Goal: Information Seeking & Learning: Learn about a topic

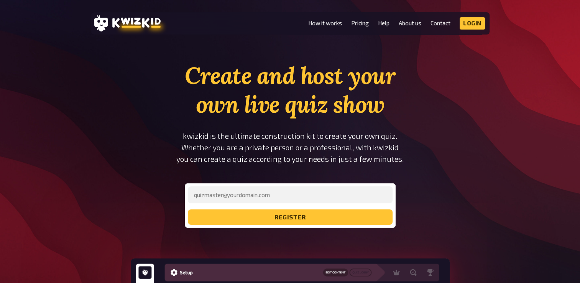
click at [210, 105] on h1 "Create and host your own live quiz show" at bounding box center [290, 89] width 259 height 57
click at [360, 24] on link "Pricing" at bounding box center [360, 23] width 18 height 7
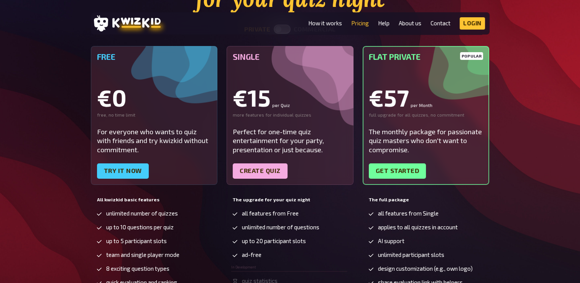
scroll to position [115, 0]
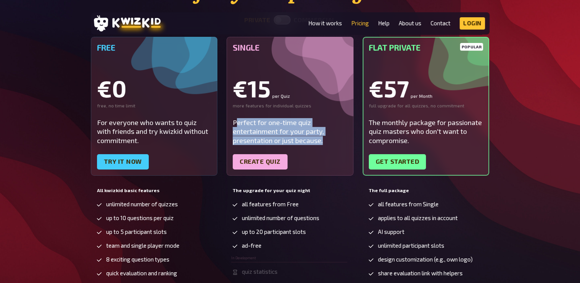
drag, startPoint x: 238, startPoint y: 122, endPoint x: 316, endPoint y: 142, distance: 81.0
click at [316, 142] on div "Perfect for one-time quiz entertainment for your party, presentation or just be…" at bounding box center [290, 131] width 115 height 27
click at [276, 124] on div "Perfect for one-time quiz entertainment for your party, presentation or just be…" at bounding box center [290, 131] width 115 height 27
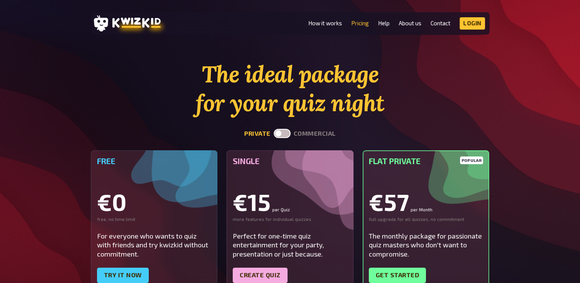
scroll to position [0, 0]
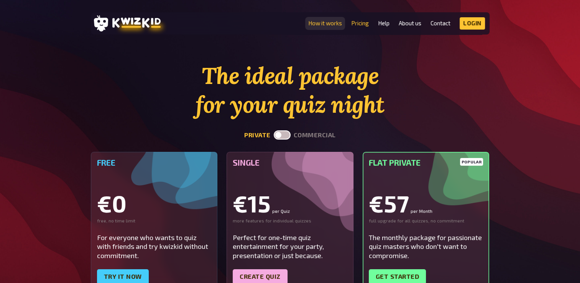
click at [331, 23] on link "How it works" at bounding box center [325, 23] width 34 height 7
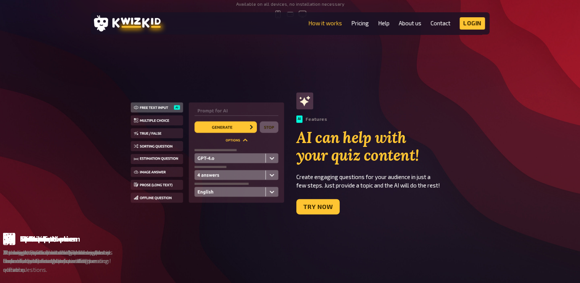
scroll to position [421, 0]
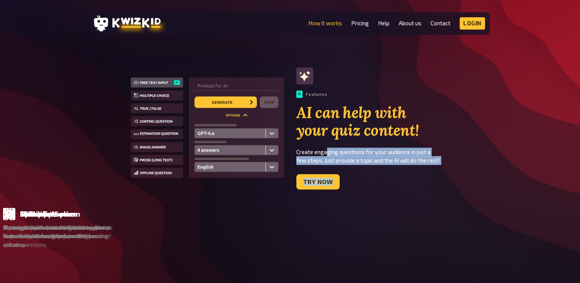
drag, startPoint x: 328, startPoint y: 151, endPoint x: 422, endPoint y: 166, distance: 94.7
click at [422, 166] on div "AI Features AI can help with your quiz content! Create engaging questions for y…" at bounding box center [392, 128] width 193 height 122
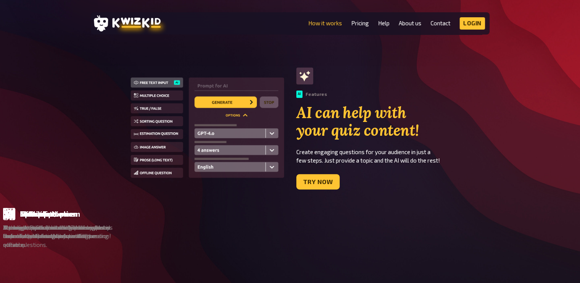
click at [421, 166] on div "AI Features AI can help with your quiz content! Create engaging questions for y…" at bounding box center [392, 128] width 193 height 122
click at [412, 152] on p "Create engaging questions for your audience in just a few steps. Just provide a…" at bounding box center [392, 155] width 193 height 17
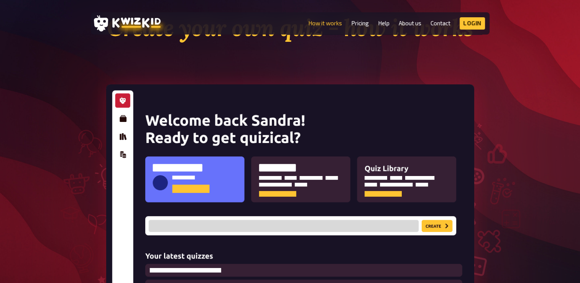
scroll to position [38, 0]
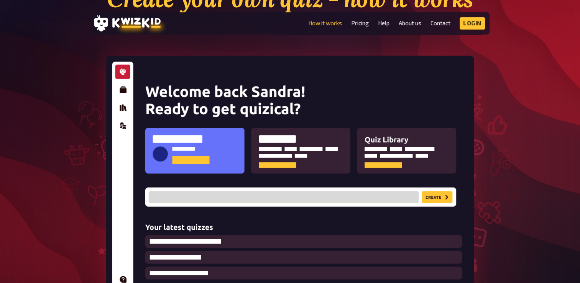
click at [201, 149] on img at bounding box center [290, 182] width 368 height 252
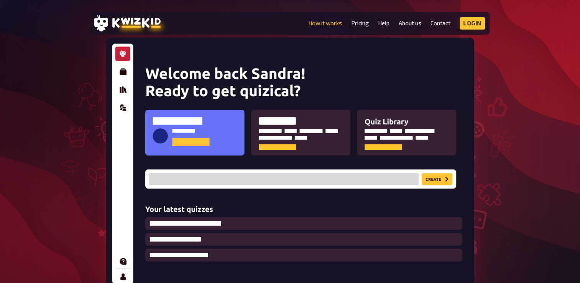
scroll to position [192, 0]
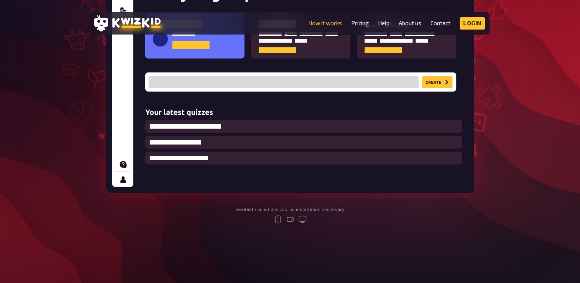
click at [244, 128] on img at bounding box center [290, 67] width 368 height 252
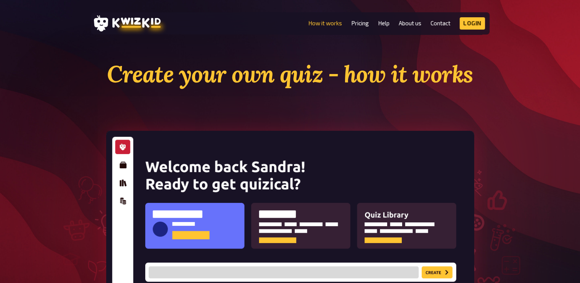
scroll to position [0, 0]
